Goal: Information Seeking & Learning: Learn about a topic

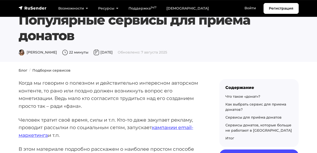
scroll to position [33, 0]
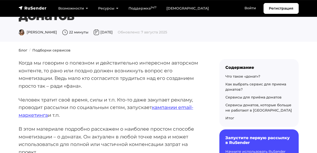
click at [63, 106] on p "Человек тратит своё время, силы и т.п. Кто-то даже закупает рекламу, проводит р…" at bounding box center [111, 107] width 185 height 23
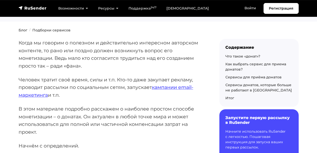
scroll to position [69, 0]
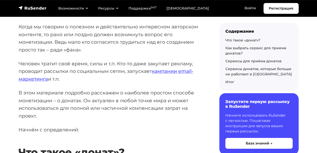
click at [65, 69] on p "Человек тратит своё время, силы и т.п. Кто-то даже закупает рекламу, проводит р…" at bounding box center [111, 71] width 185 height 23
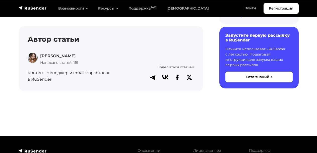
scroll to position [2438, 0]
